Goal: Task Accomplishment & Management: Manage account settings

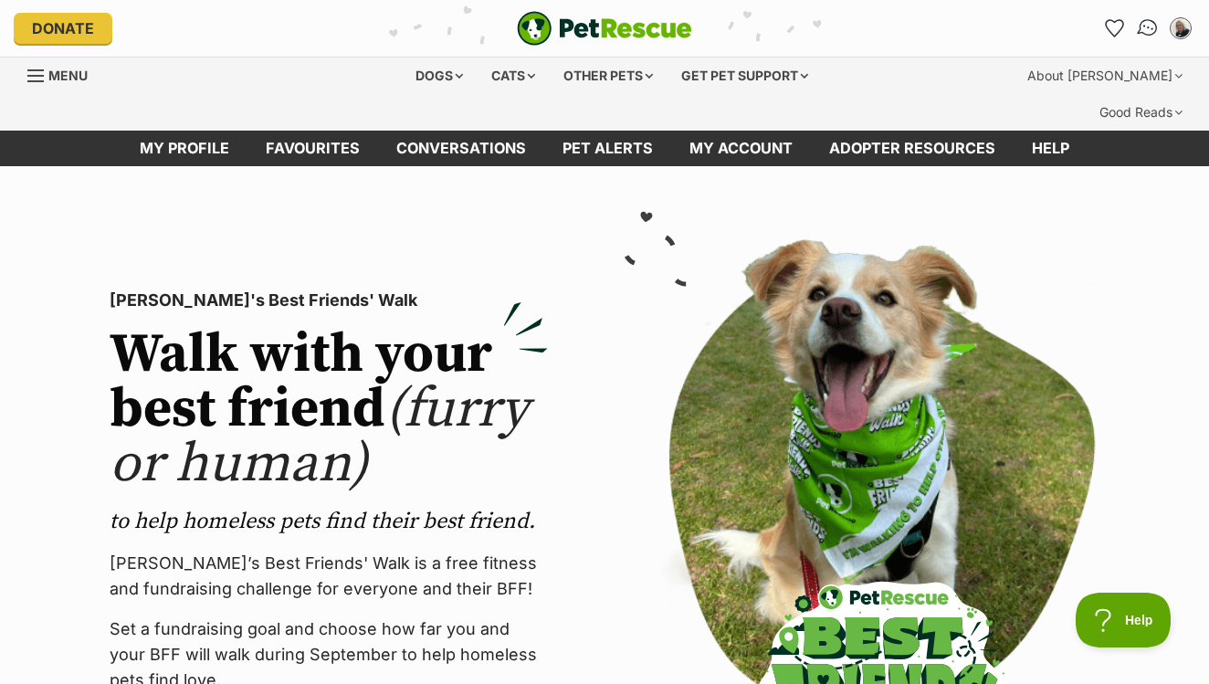
click at [1146, 27] on img "Conversations" at bounding box center [1148, 28] width 25 height 24
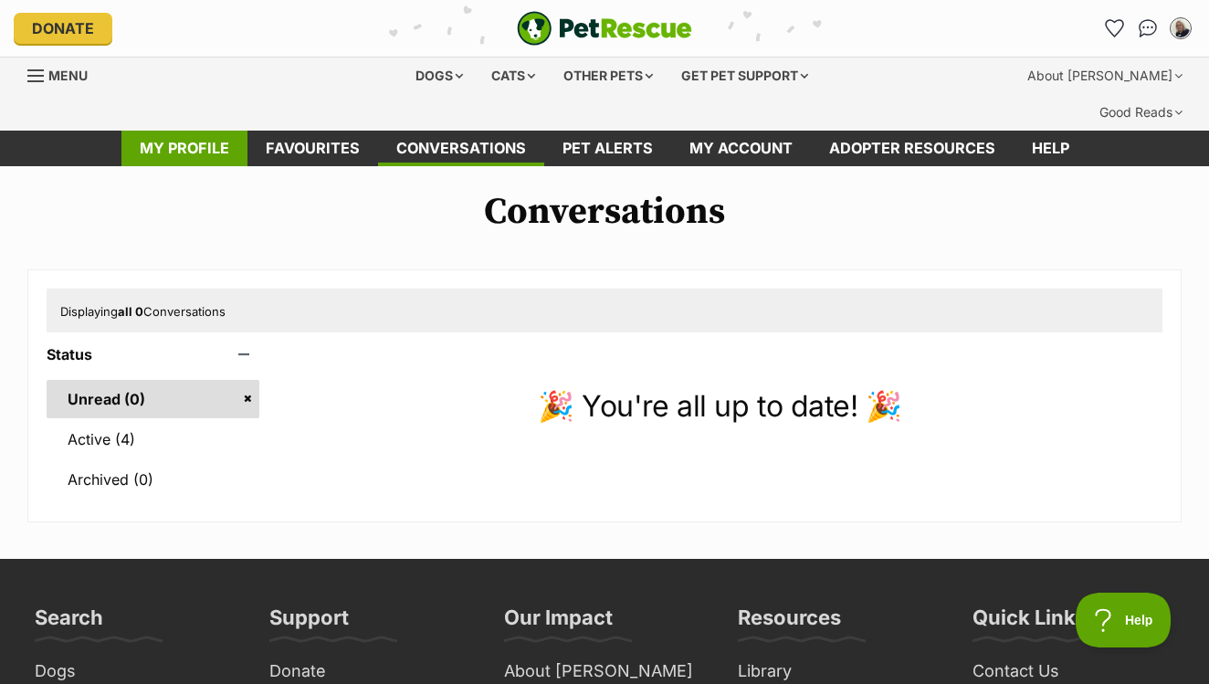
click at [188, 131] on link "My profile" at bounding box center [184, 149] width 126 height 36
click at [171, 131] on link "My profile" at bounding box center [184, 149] width 126 height 36
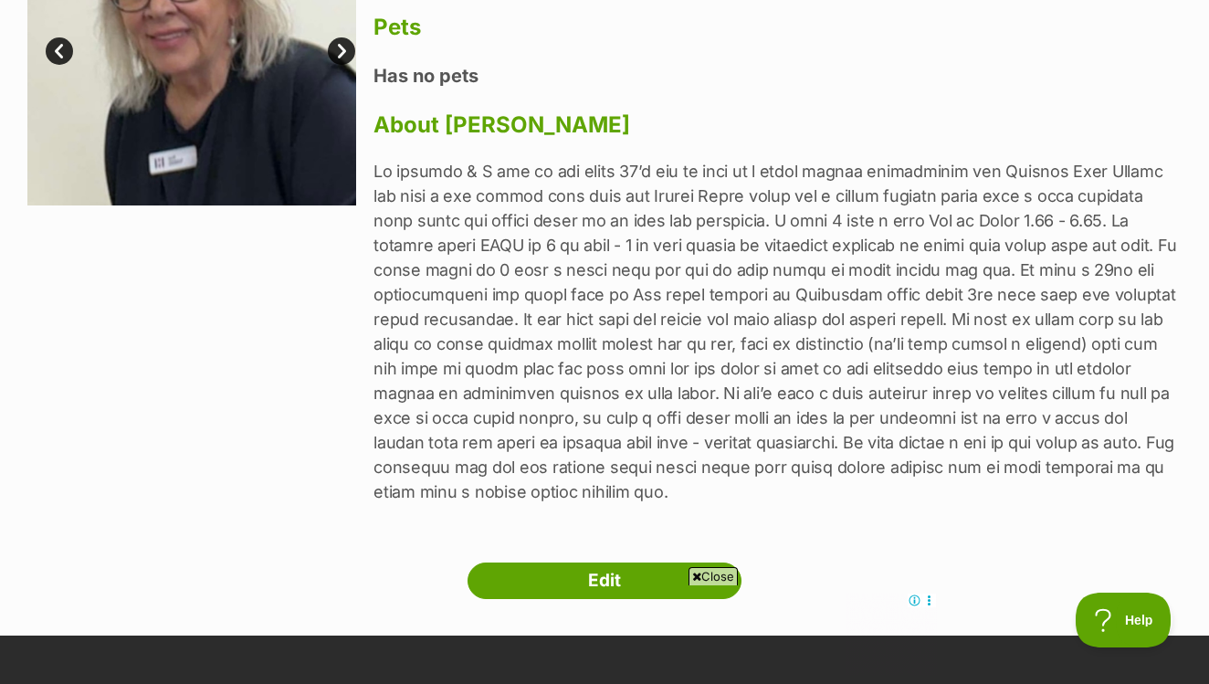
scroll to position [338, 0]
click at [705, 573] on span "Close" at bounding box center [712, 576] width 49 height 18
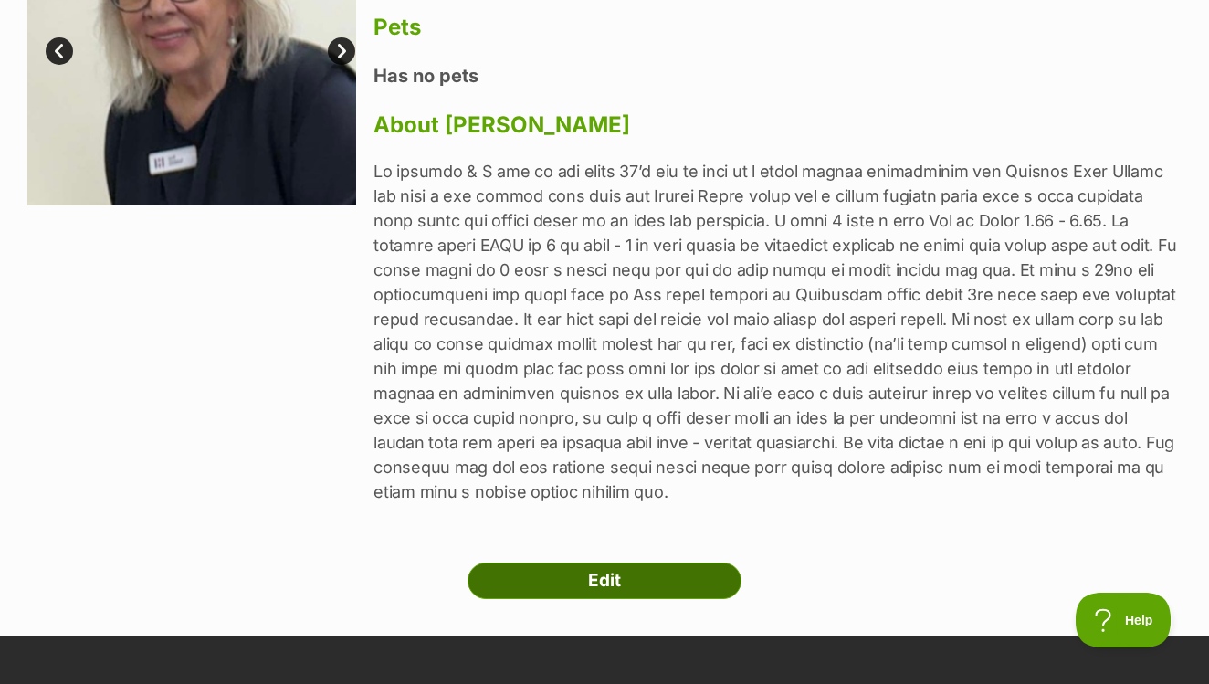
click at [604, 562] on link "Edit" at bounding box center [604, 580] width 274 height 37
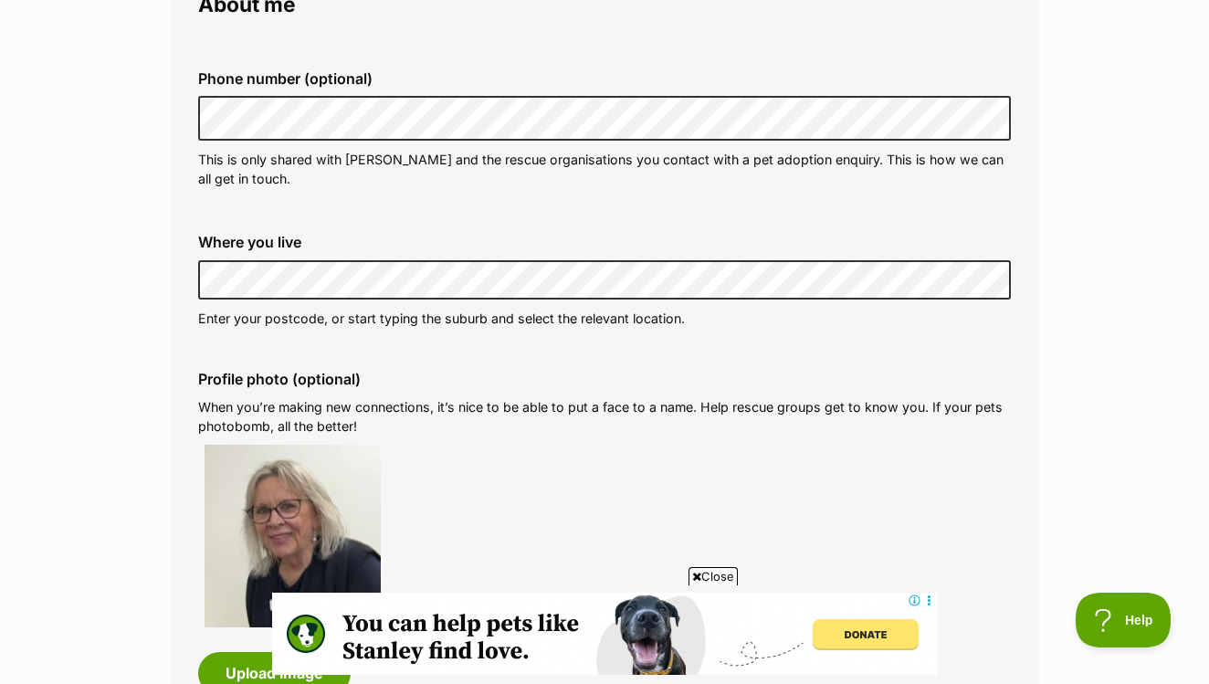
scroll to position [603, 0]
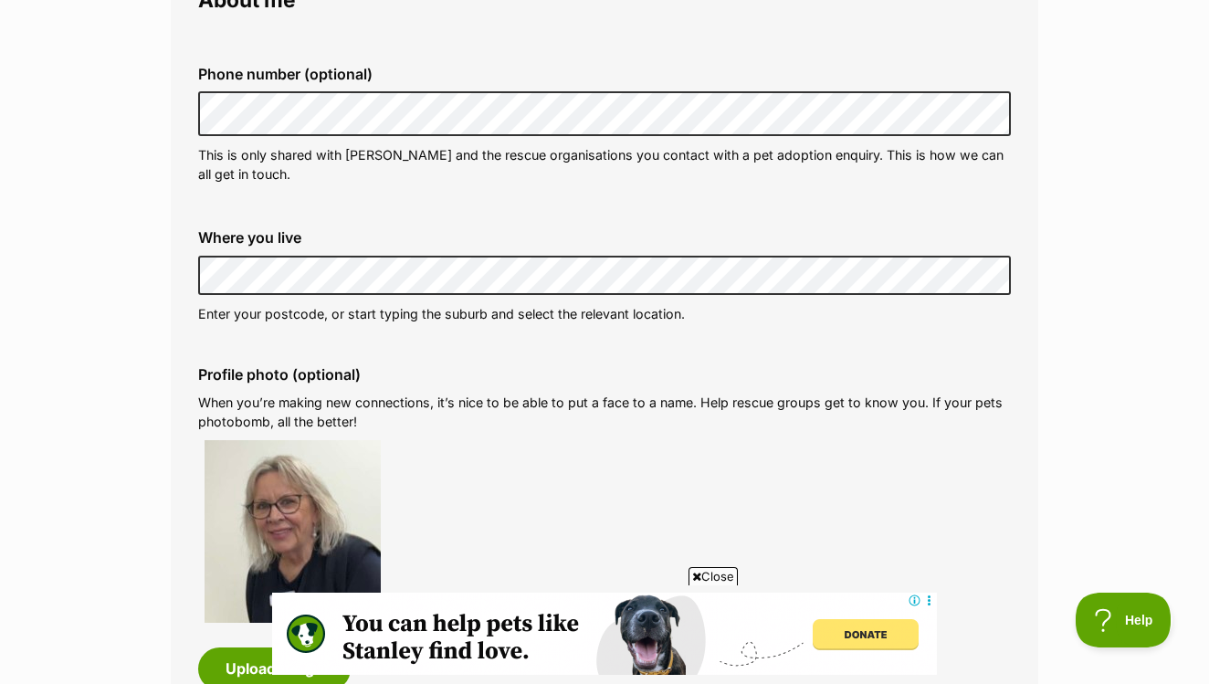
click at [711, 575] on span "Close" at bounding box center [712, 576] width 49 height 18
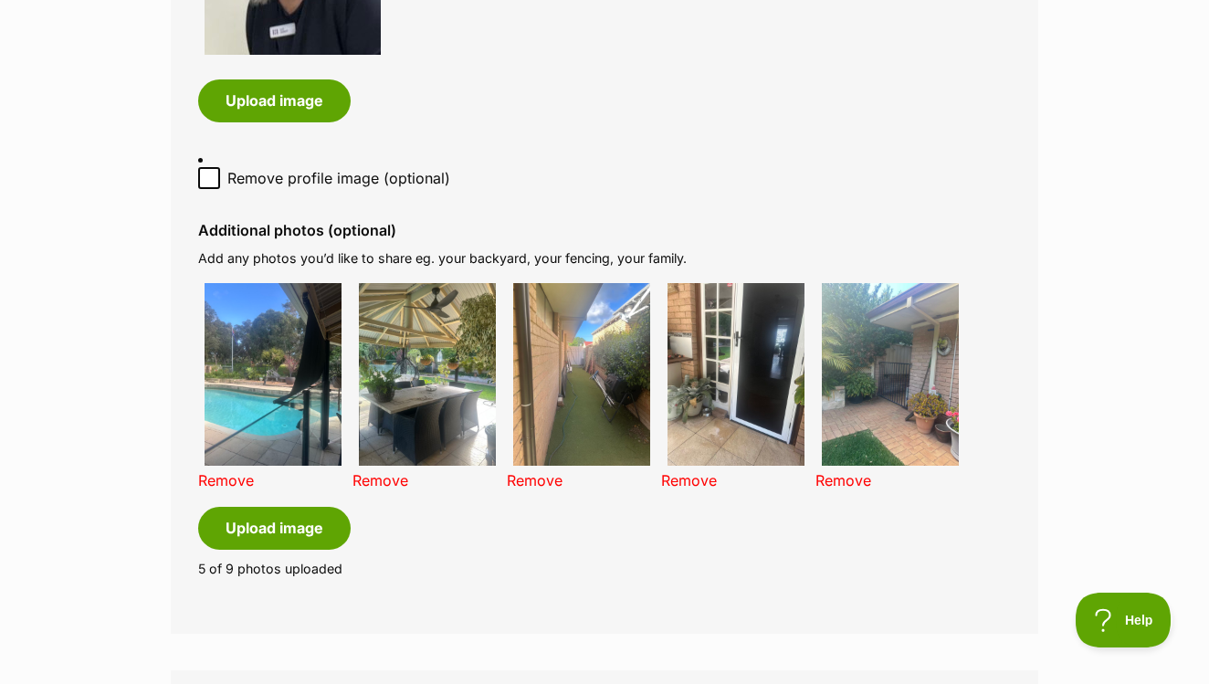
scroll to position [1173, 0]
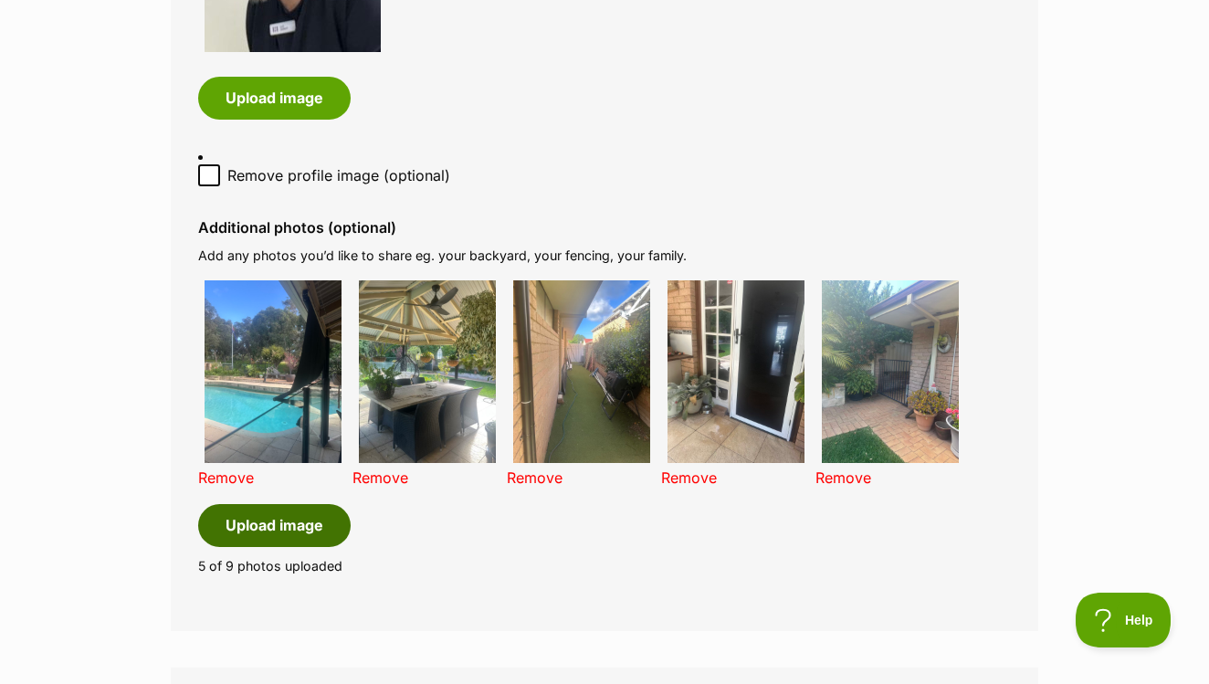
click at [272, 504] on button "Upload image" at bounding box center [274, 525] width 152 height 42
click at [309, 504] on button "Upload image" at bounding box center [274, 525] width 152 height 42
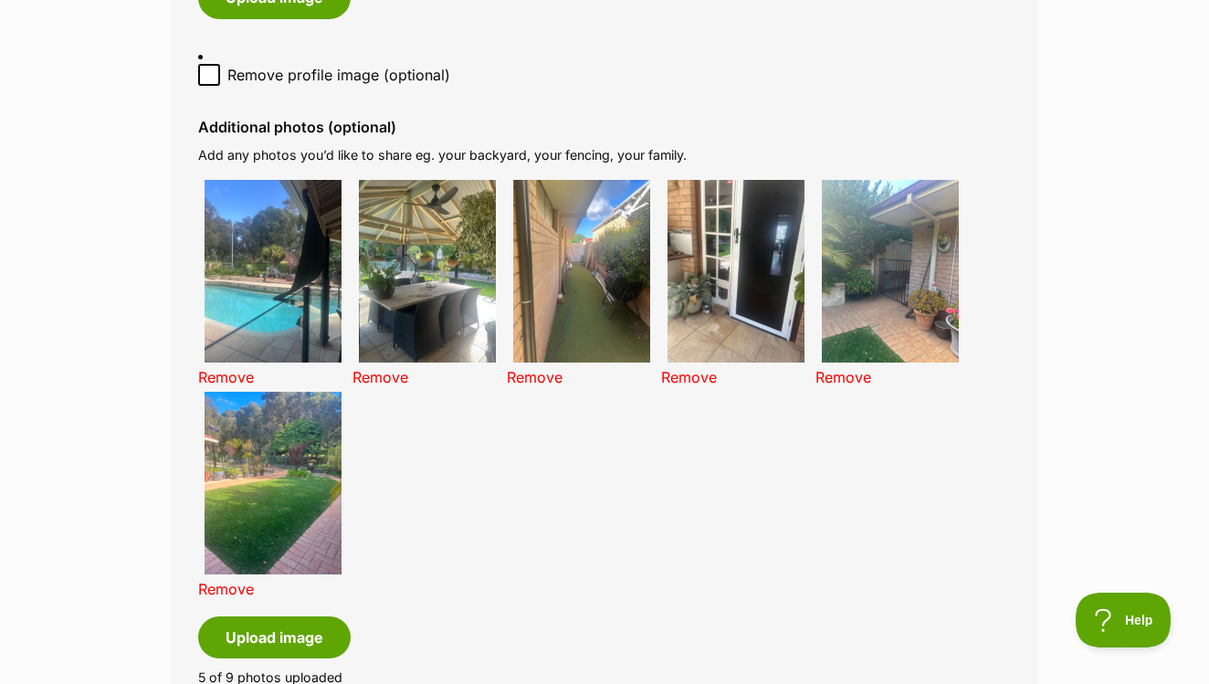
scroll to position [1276, 0]
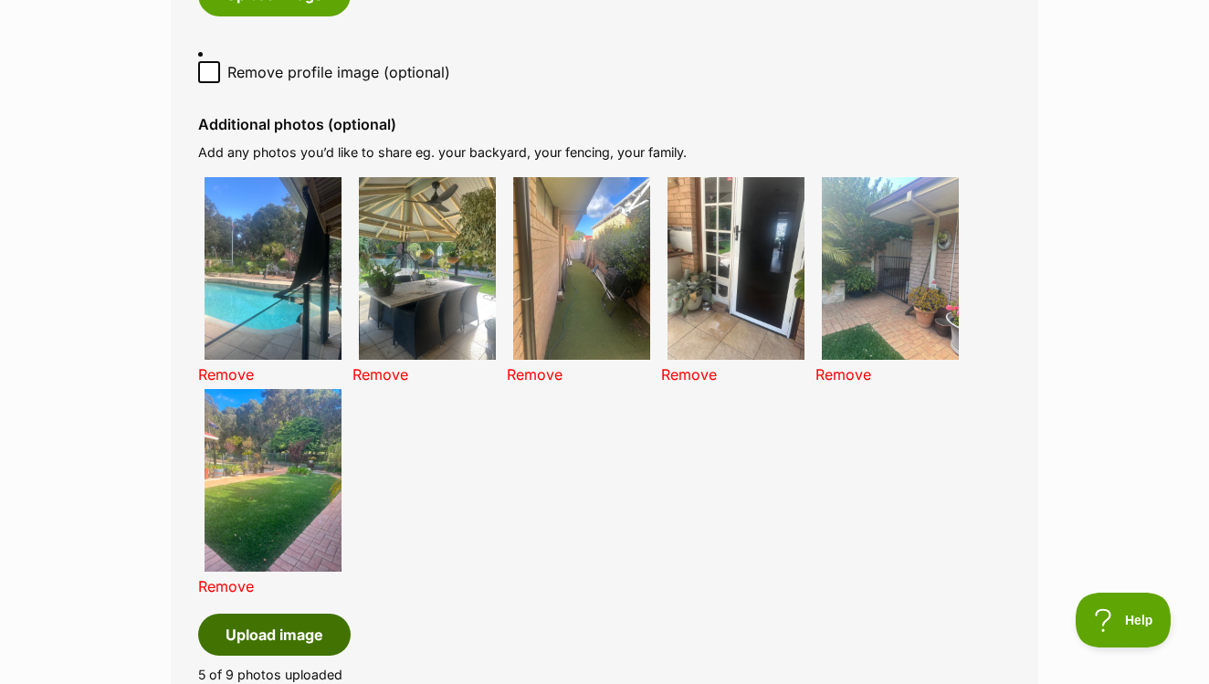
click at [287, 614] on button "Upload image" at bounding box center [274, 635] width 152 height 42
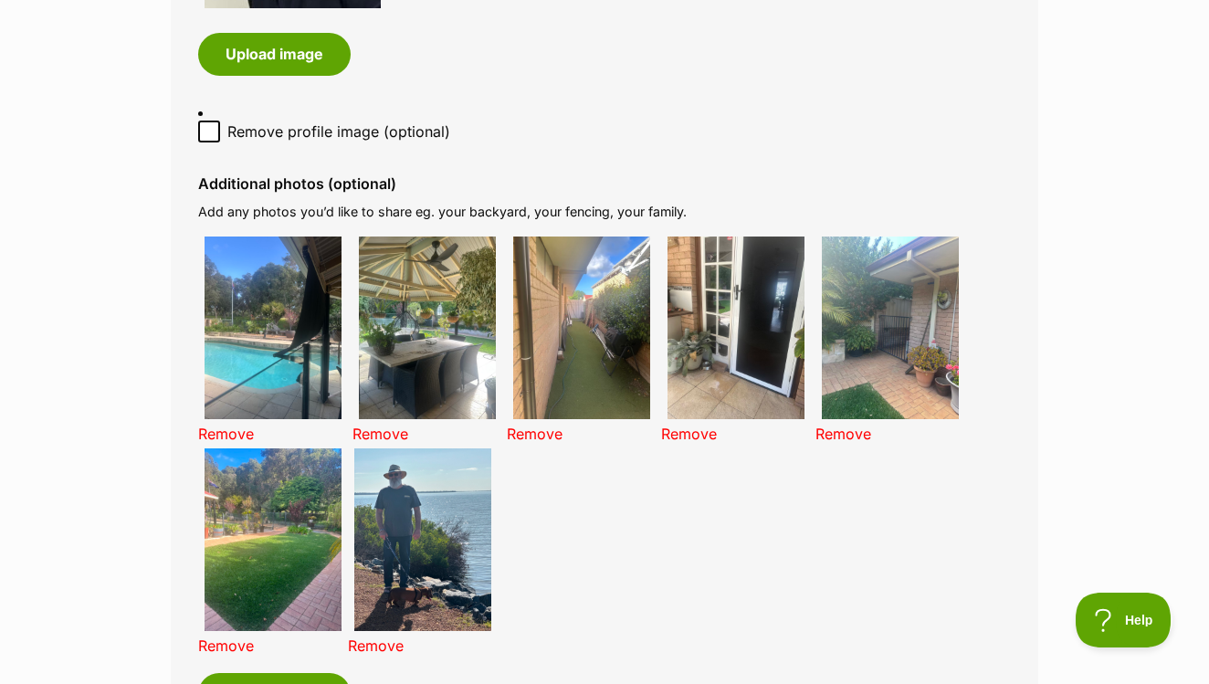
scroll to position [1218, 0]
click at [291, 672] on button "Upload image" at bounding box center [274, 693] width 152 height 42
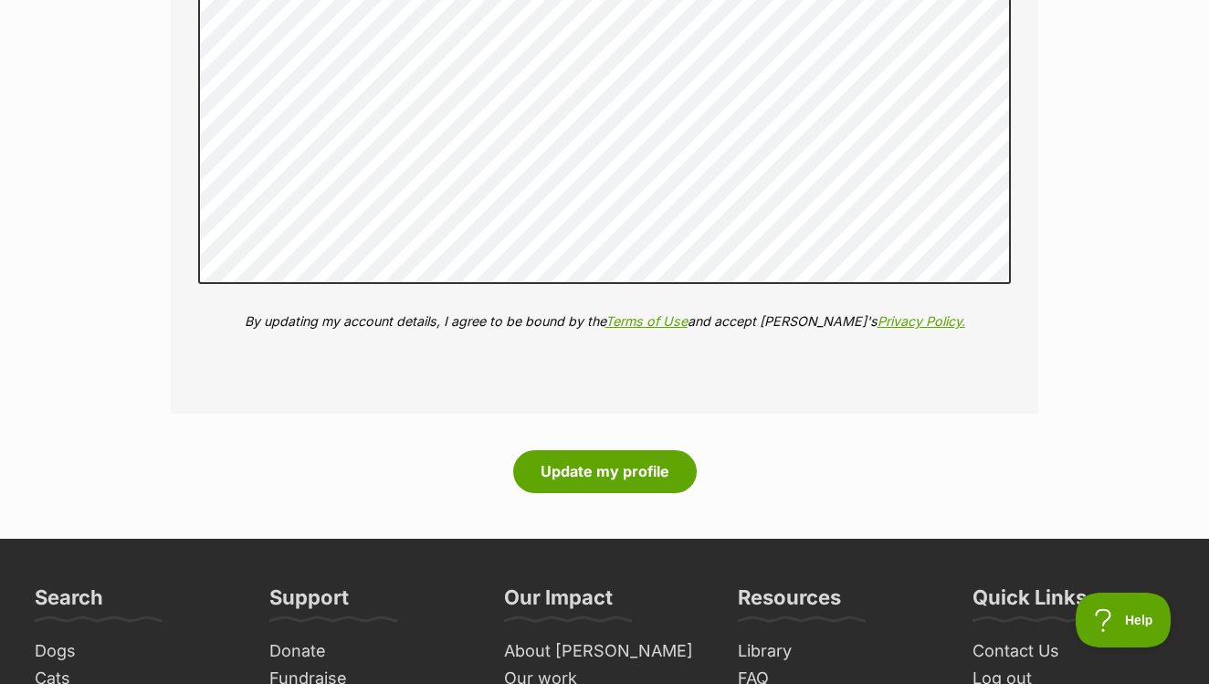
scroll to position [2970, 0]
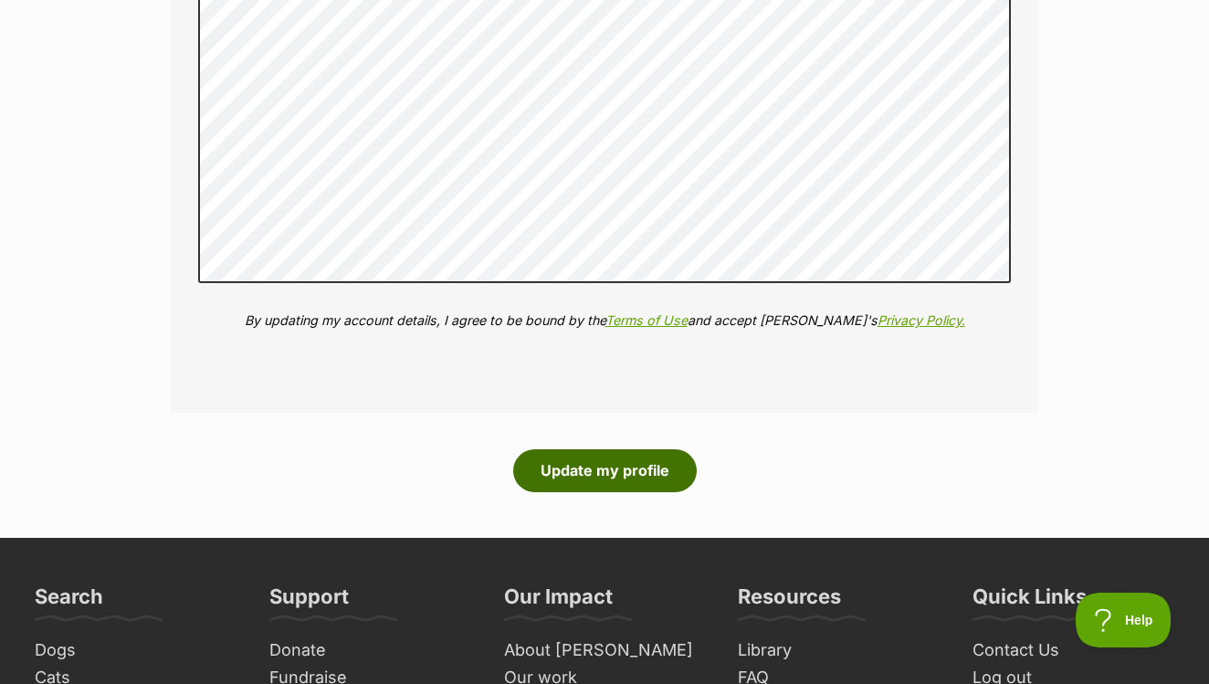
click at [572, 449] on button "Update my profile" at bounding box center [605, 470] width 184 height 42
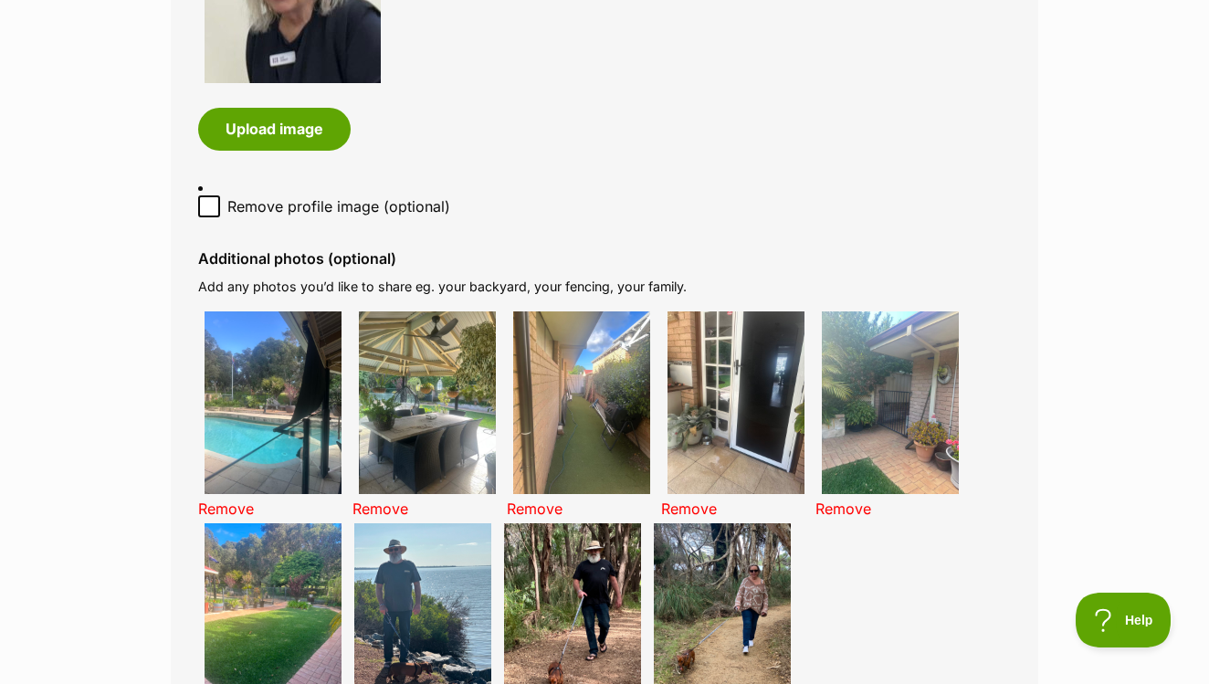
scroll to position [1140, 0]
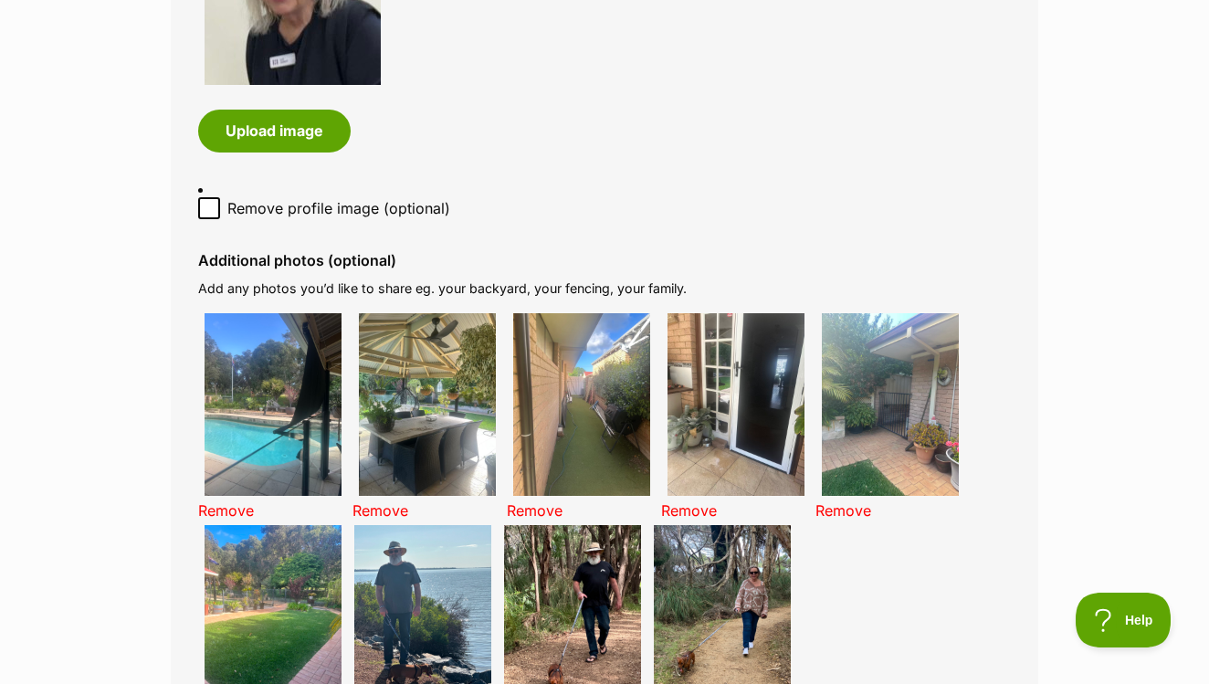
click at [264, 354] on img at bounding box center [273, 404] width 137 height 183
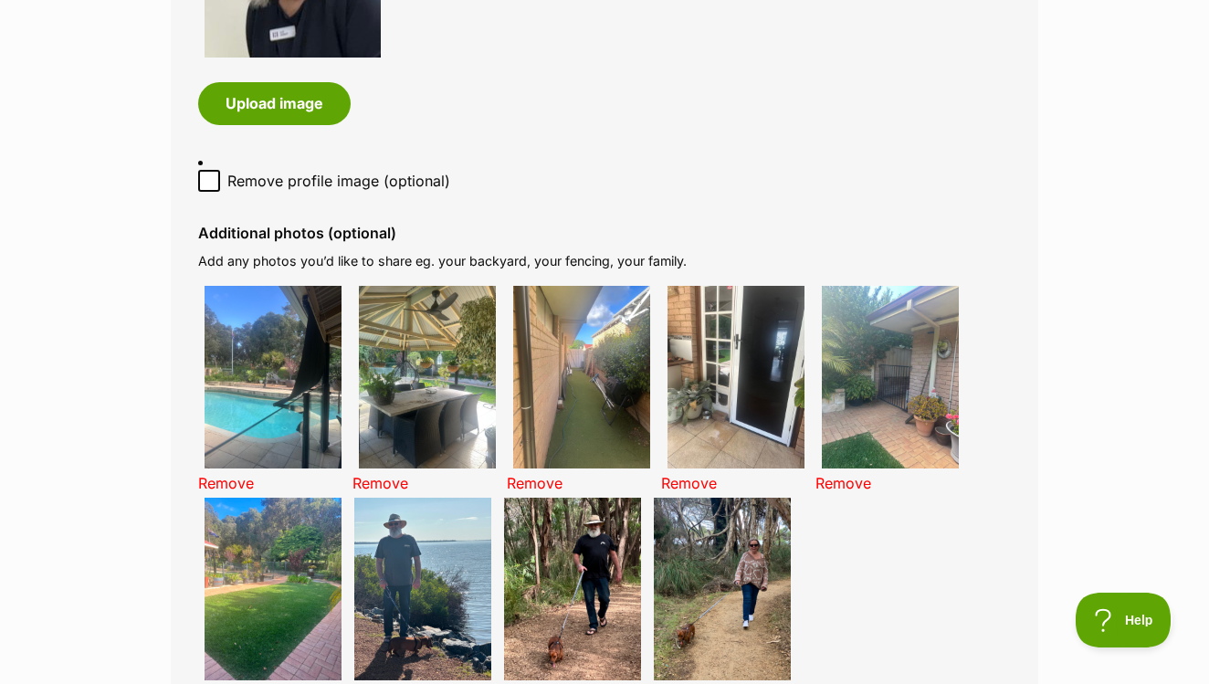
scroll to position [1174, 0]
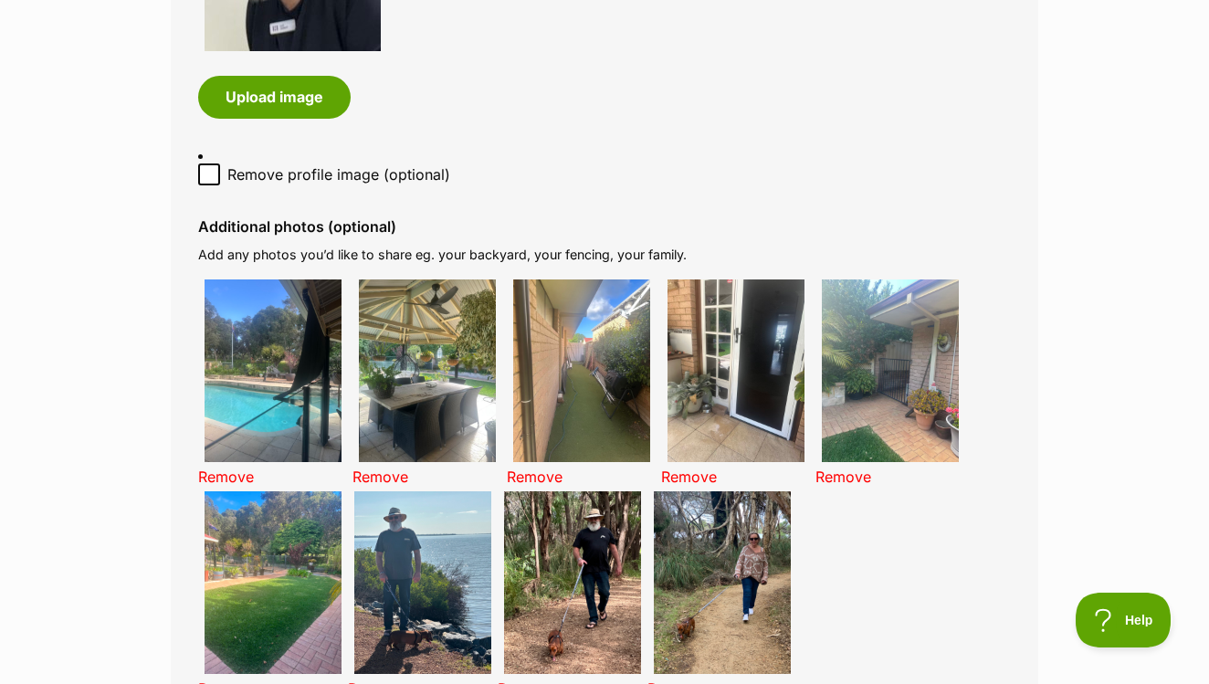
click at [299, 286] on img at bounding box center [273, 370] width 137 height 183
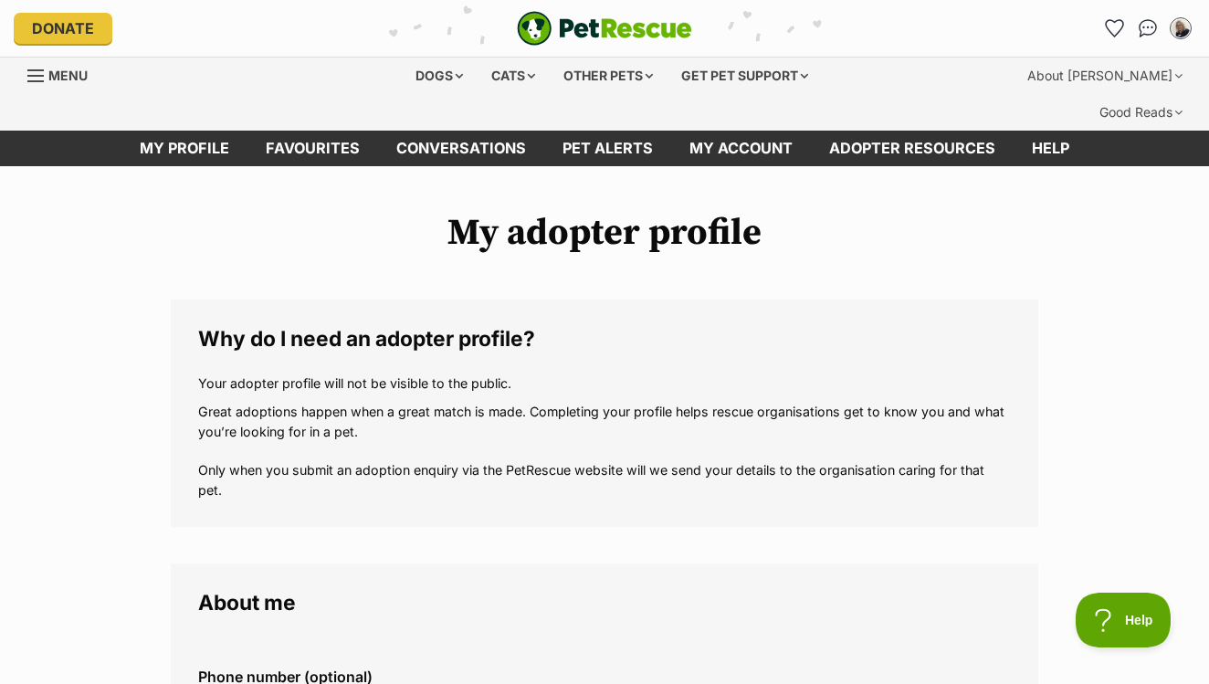
scroll to position [0, 0]
click at [1145, 27] on img "Conversations" at bounding box center [1148, 28] width 25 height 24
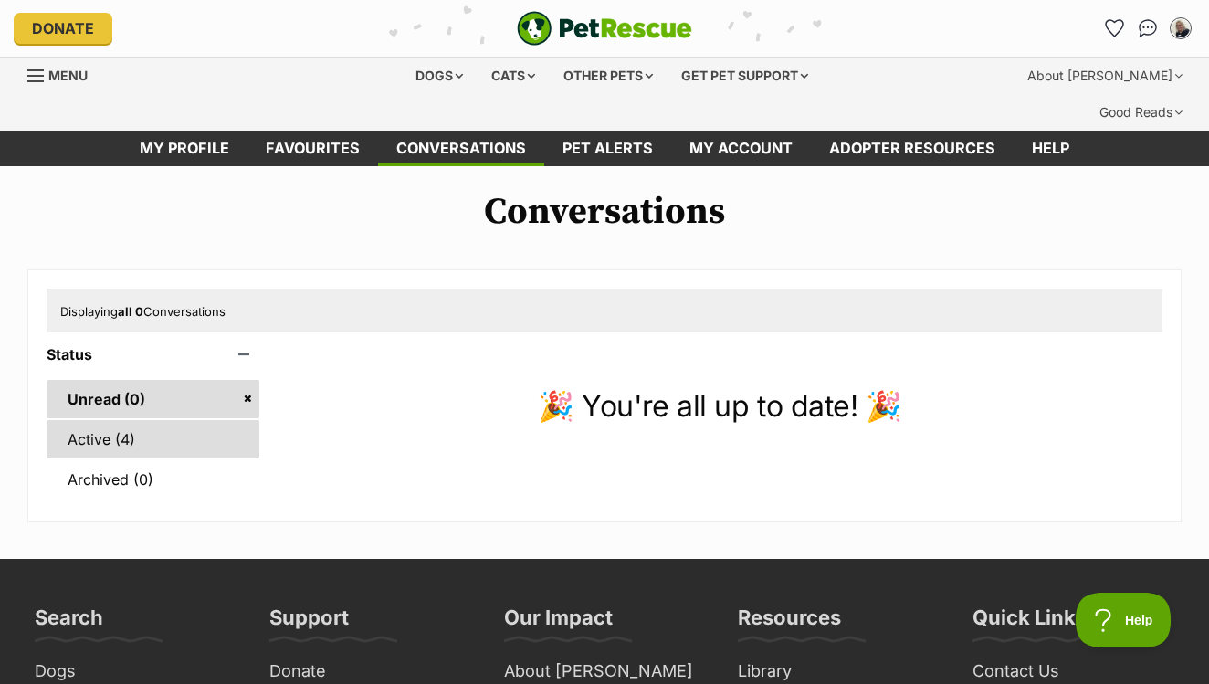
click at [112, 420] on link "Active (4)" at bounding box center [153, 439] width 213 height 38
